Goal: Information Seeking & Learning: Learn about a topic

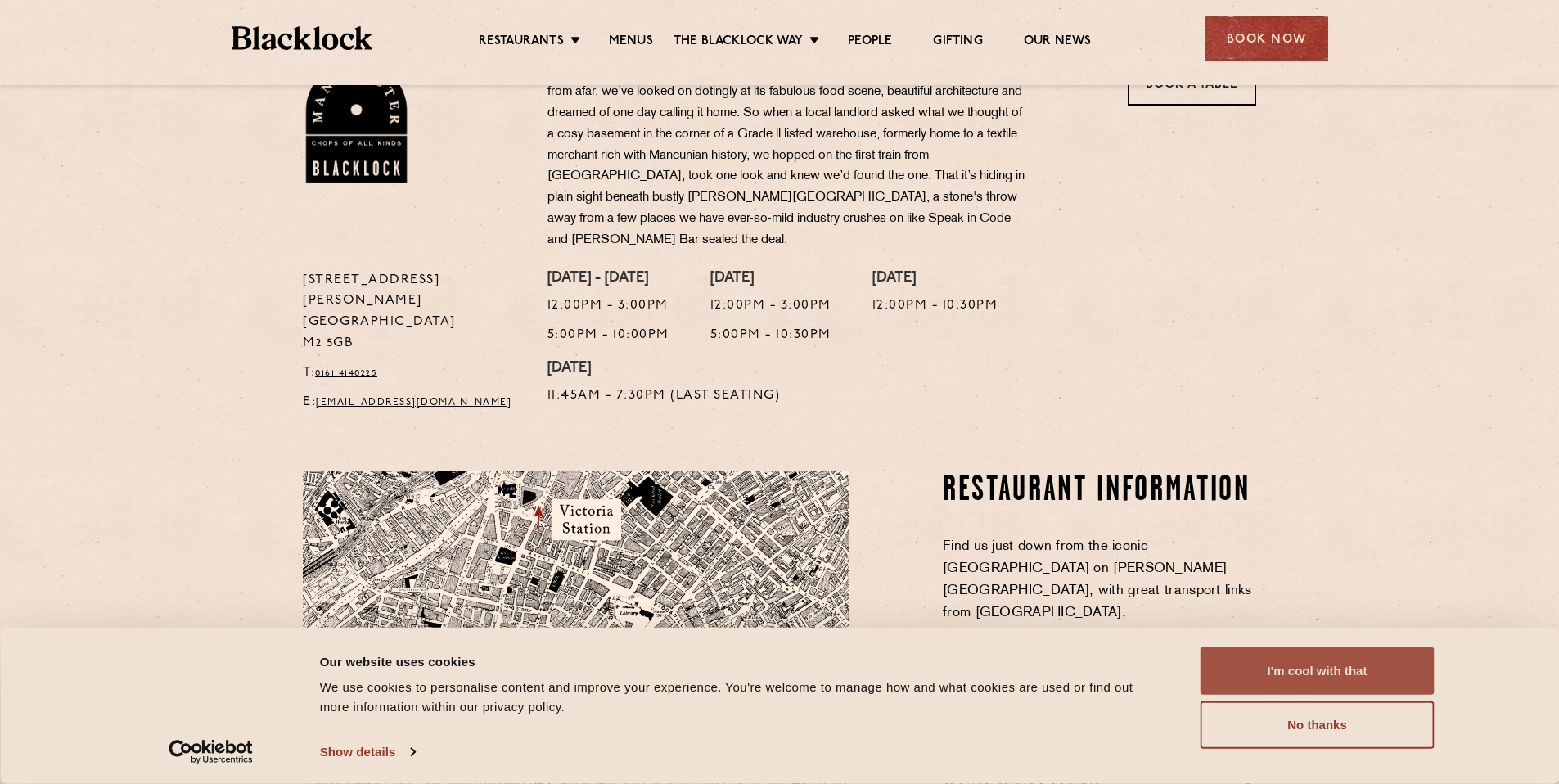
click at [1324, 655] on button "I'm cool with that" at bounding box center [1317, 671] width 234 height 47
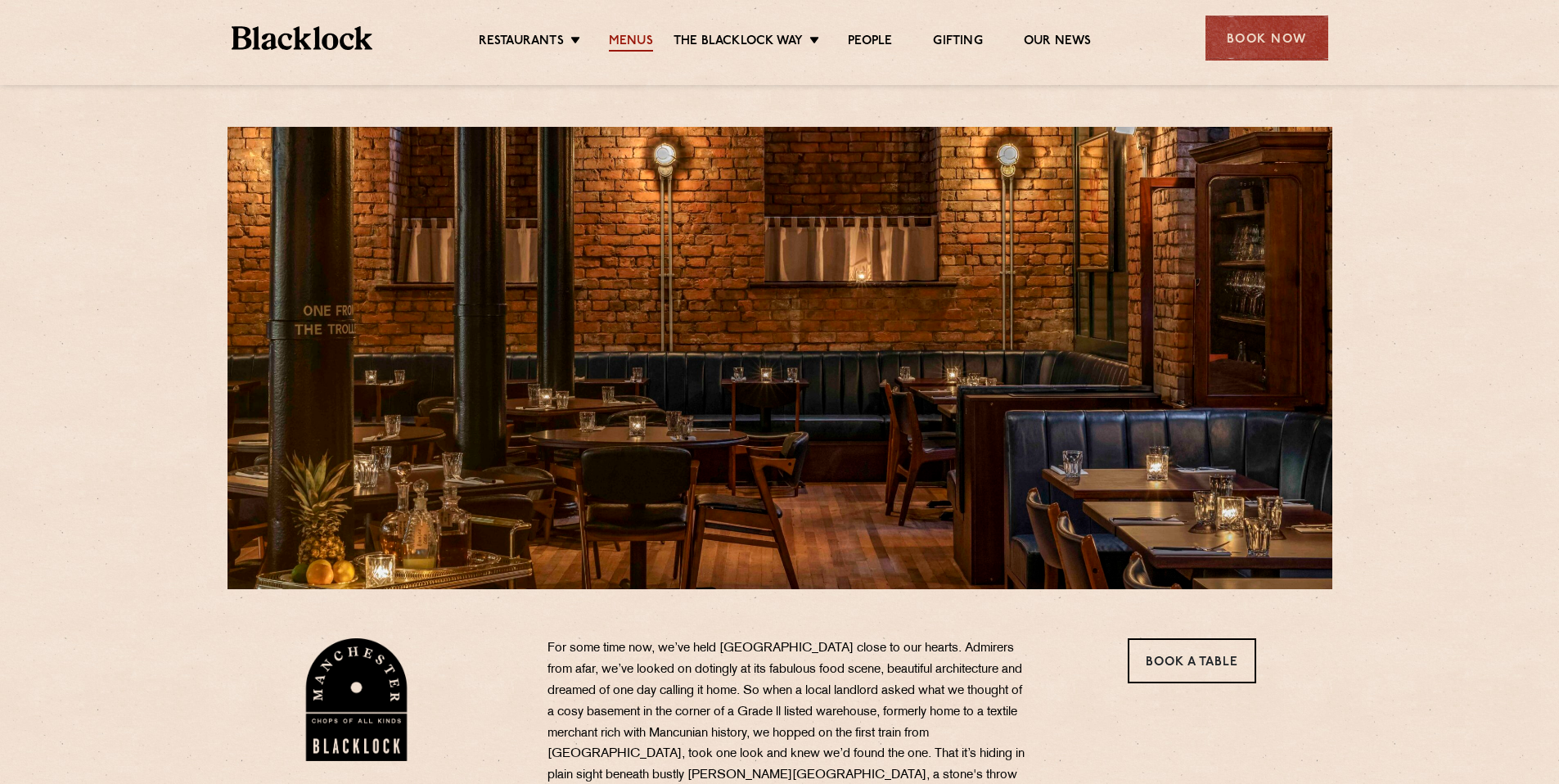
click at [630, 33] on link "Menus" at bounding box center [631, 42] width 44 height 18
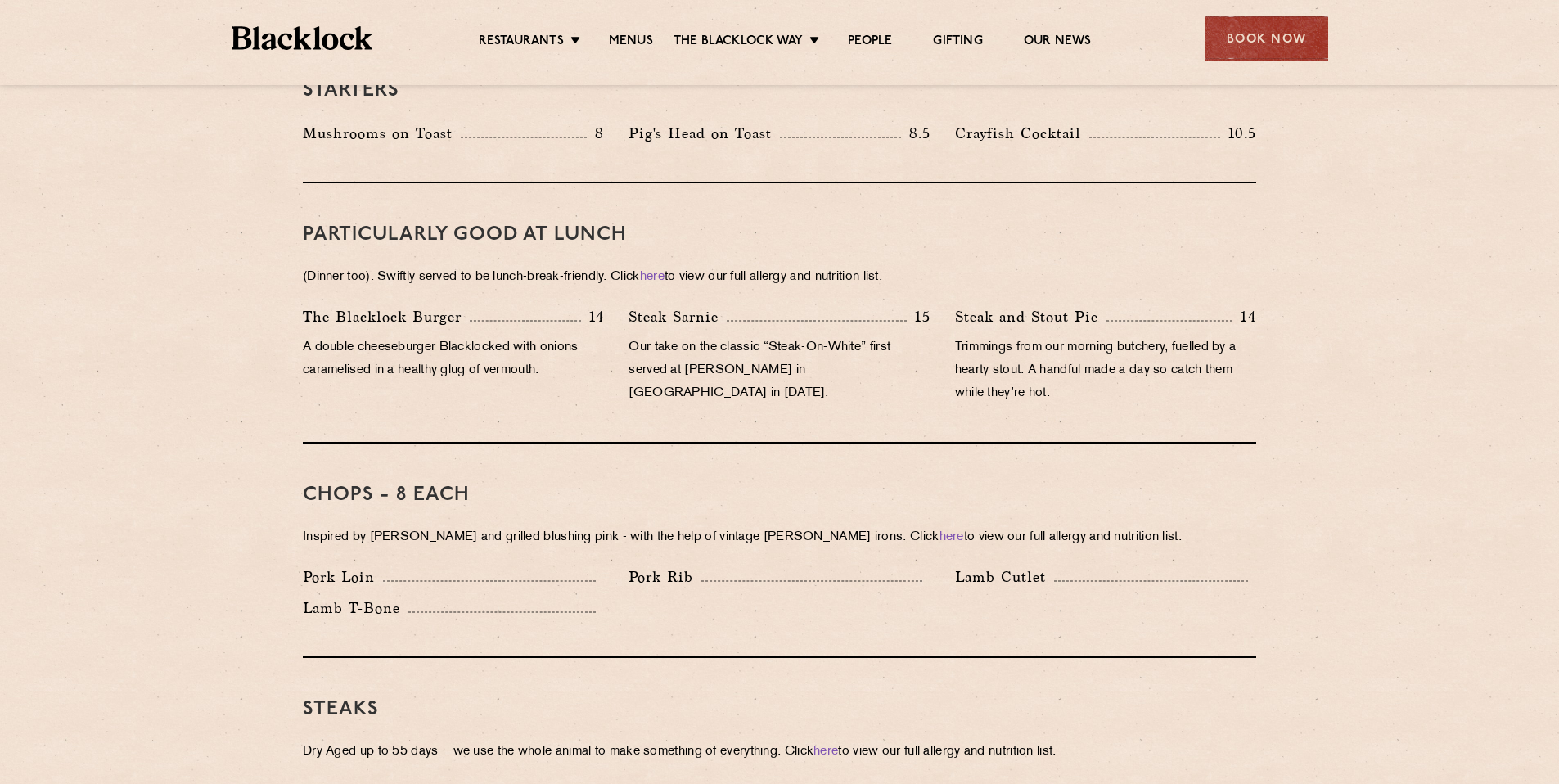
scroll to position [951, 0]
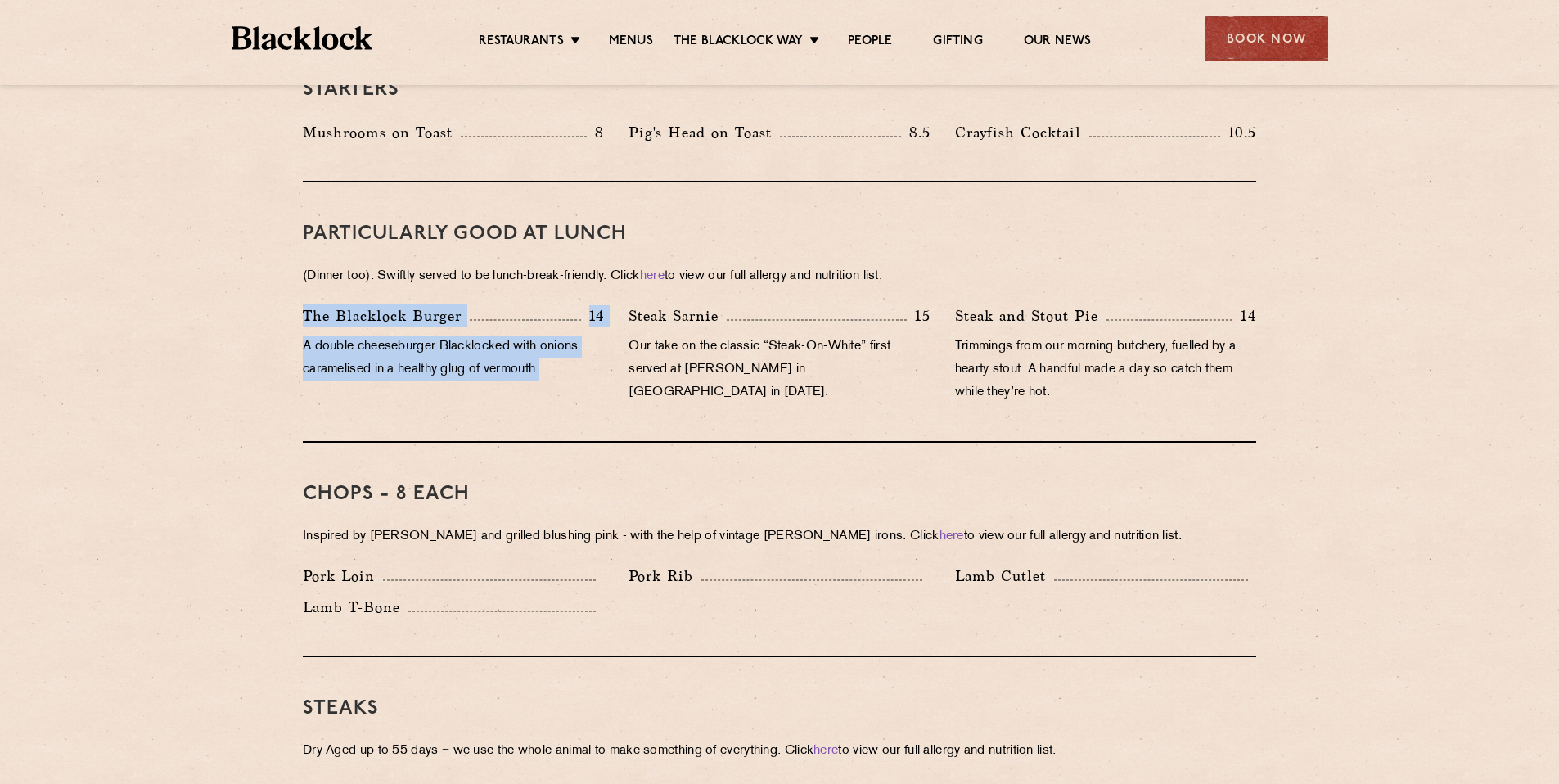
drag, startPoint x: 569, startPoint y: 362, endPoint x: 261, endPoint y: 278, distance: 319.2
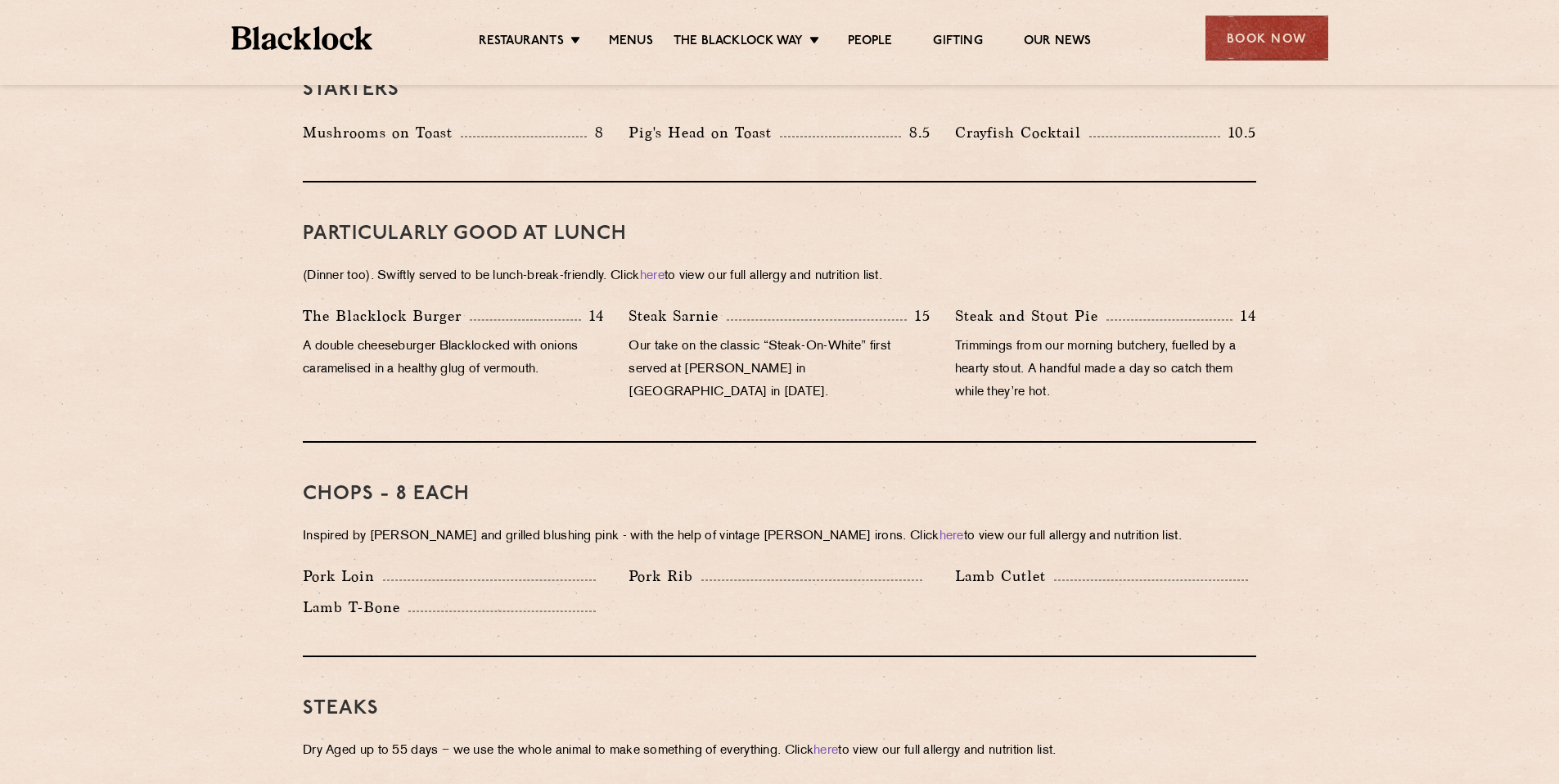
click at [855, 335] on p "Our take on the classic “Steak-On-White” first served at [PERSON_NAME] in [GEOG…" at bounding box center [779, 369] width 302 height 69
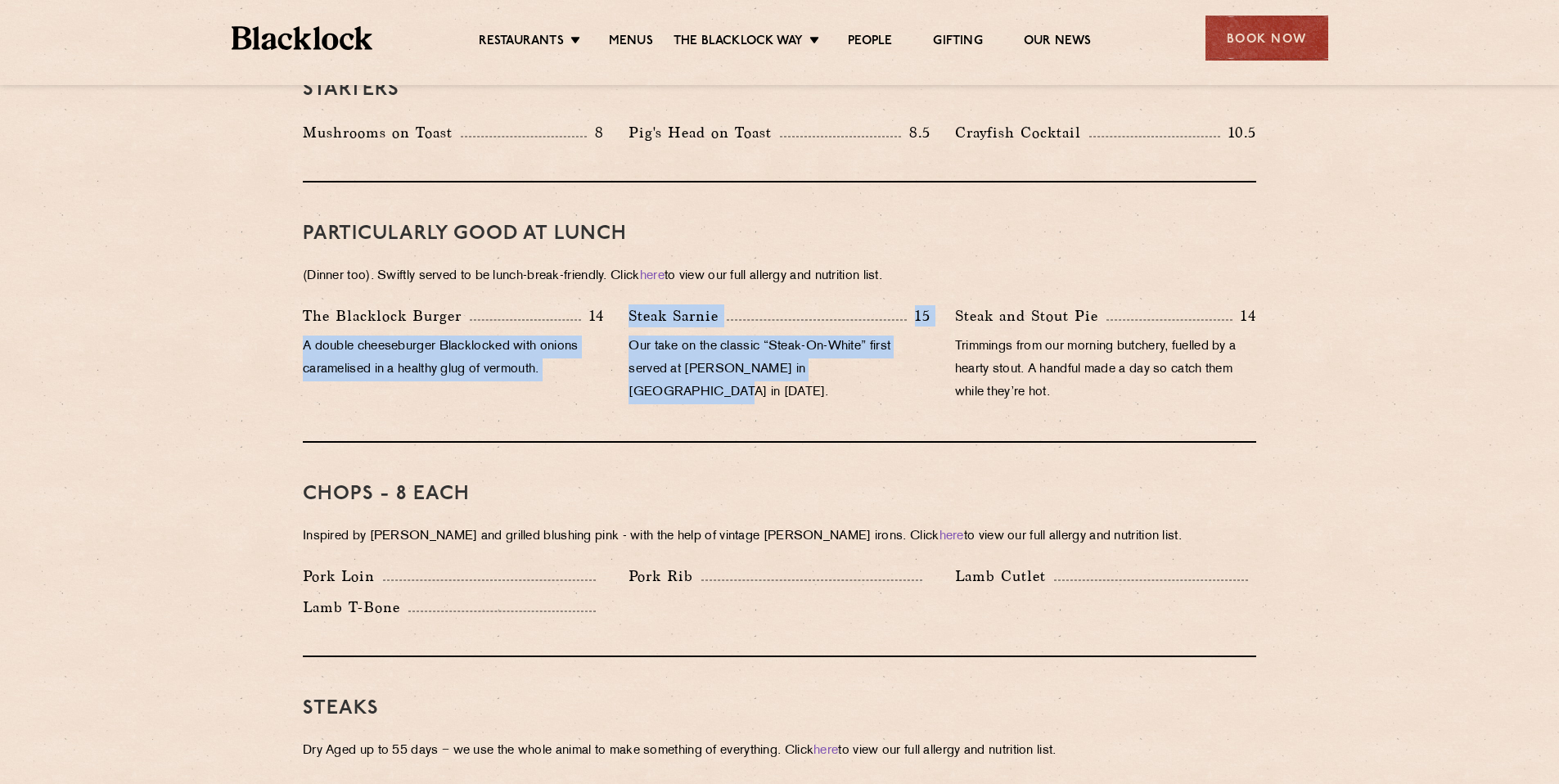
drag, startPoint x: 831, startPoint y: 342, endPoint x: 563, endPoint y: 306, distance: 270.4
click at [563, 306] on div "The [PERSON_NAME] Burger 14 A double cheeseburger Blacklocked with onions caram…" at bounding box center [779, 358] width 978 height 108
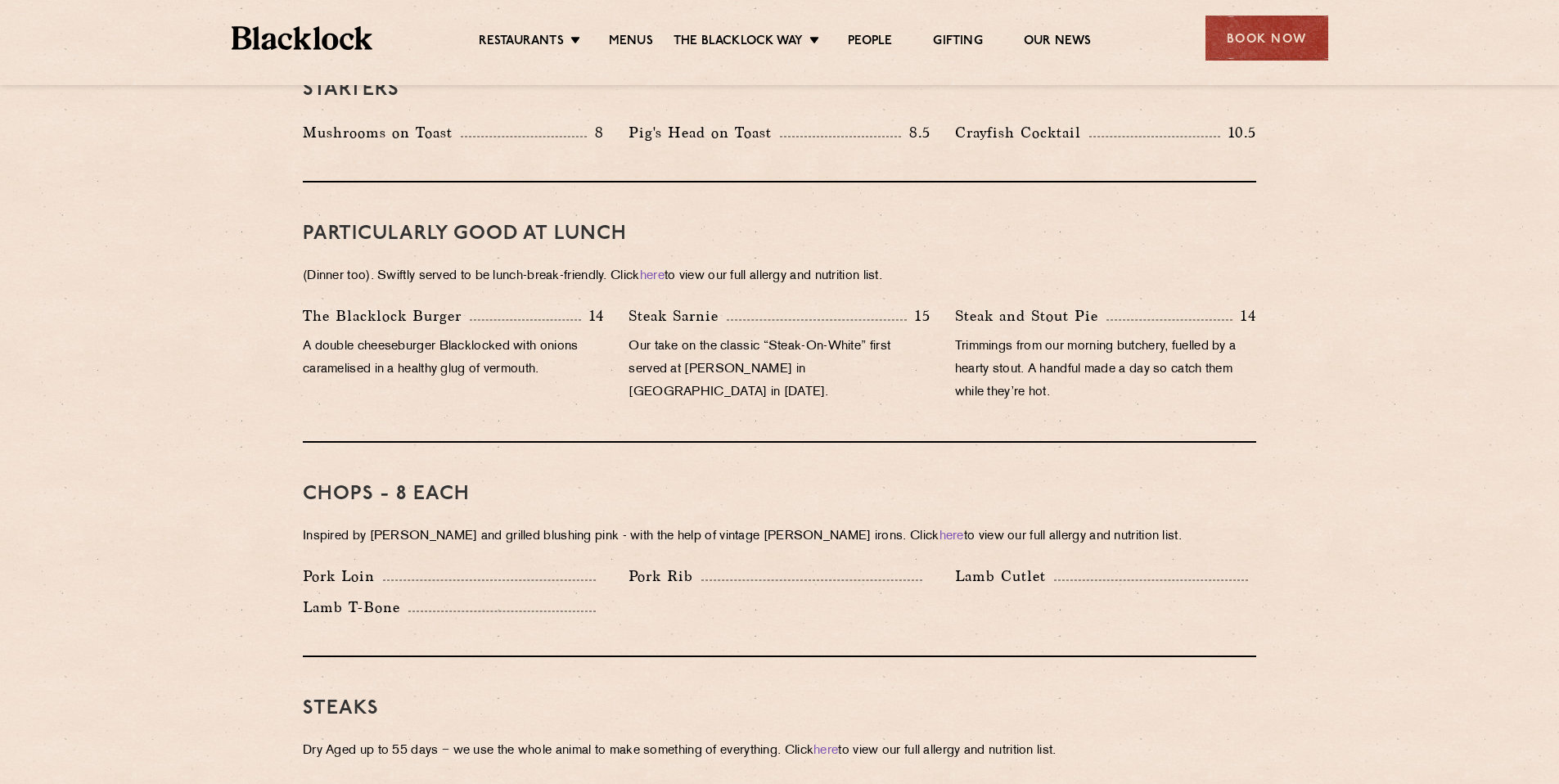
click at [972, 335] on p "Trimmings from our morning butchery, fuelled by a hearty stout. A handful made …" at bounding box center [1106, 369] width 302 height 69
